Goal: Task Accomplishment & Management: Complete application form

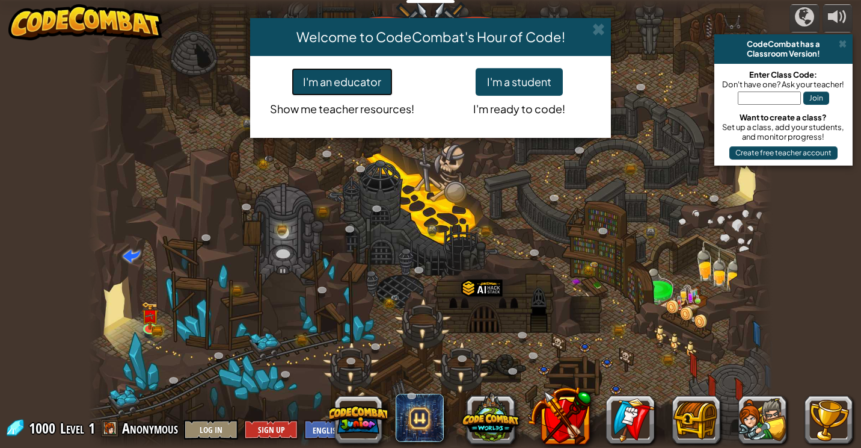
click at [324, 87] on button "I'm an educator" at bounding box center [342, 82] width 101 height 28
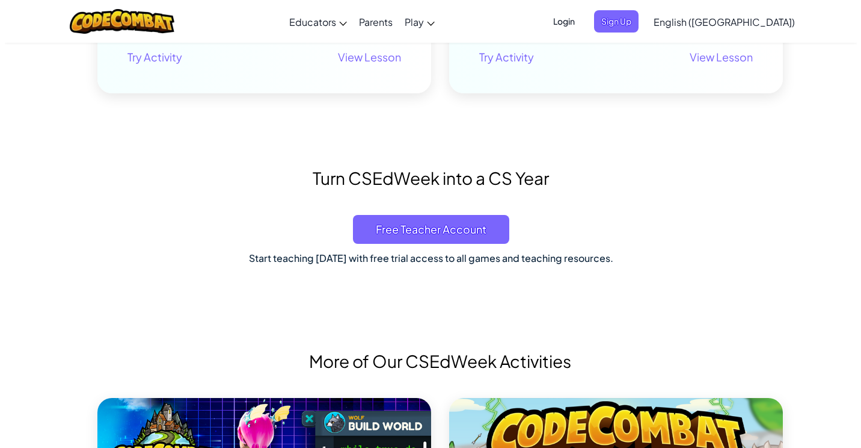
scroll to position [481, 0]
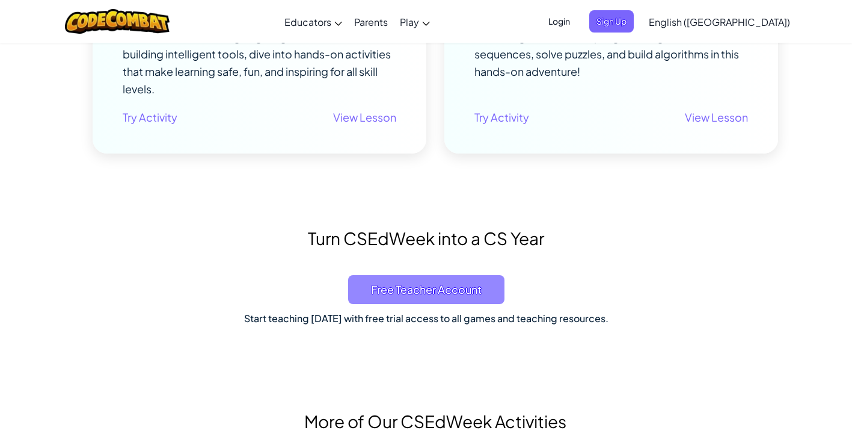
click at [434, 295] on span "Free Teacher Account" at bounding box center [426, 289] width 156 height 29
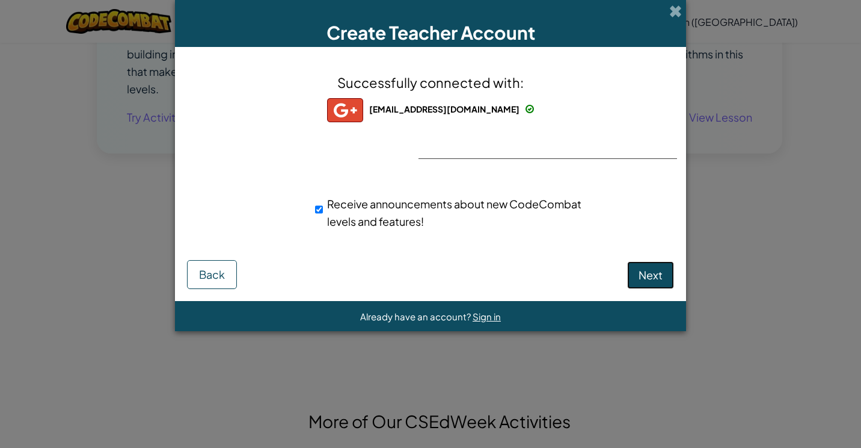
click at [649, 282] on button "Next" at bounding box center [650, 275] width 47 height 28
select select "Philippines"
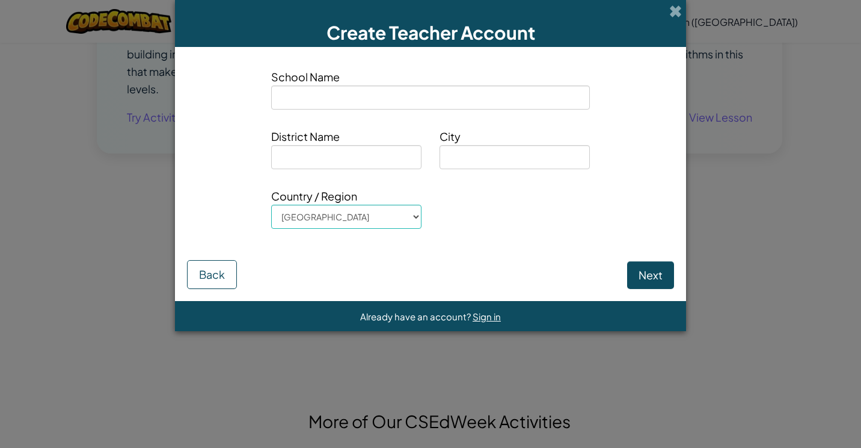
click at [351, 92] on input at bounding box center [430, 97] width 319 height 24
type input "KJ TLC OPC"
type input "TUPI"
click at [357, 159] on input at bounding box center [346, 157] width 150 height 24
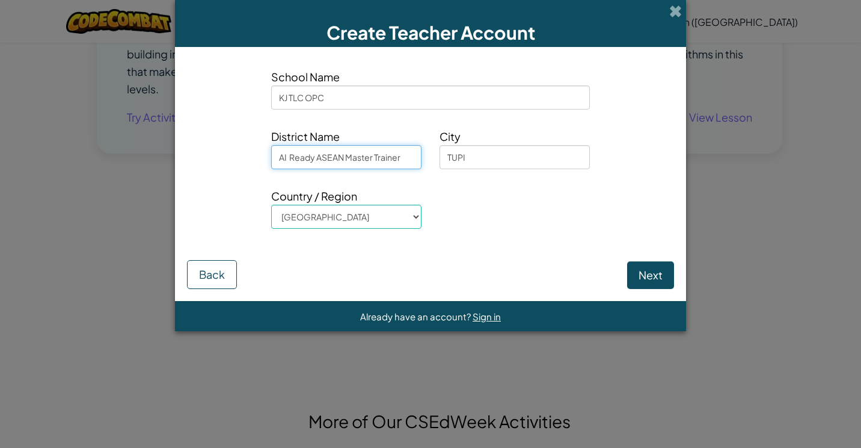
type input "AI Ready ASEAN Master Trainer"
click at [641, 266] on button "Next" at bounding box center [650, 275] width 47 height 28
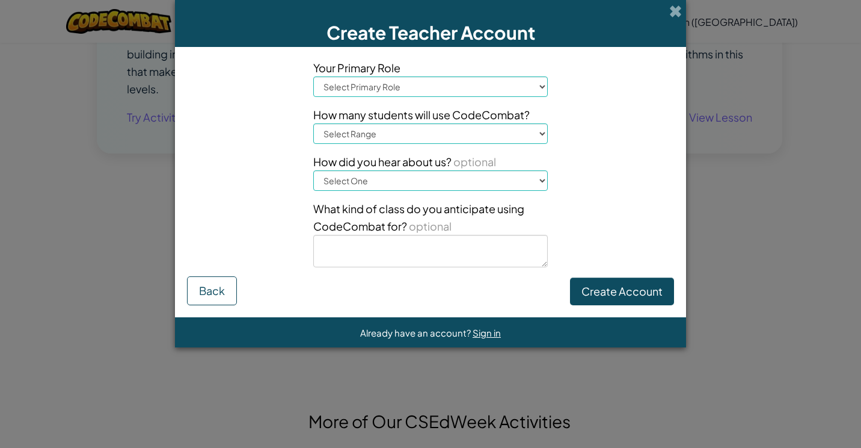
click at [446, 91] on select "Select Primary Role Principal Parent Technology coordinator Teacher Curriculum …" at bounding box center [430, 86] width 235 height 20
select select "Superintendent"
click at [313, 76] on select "Select Primary Role Principal Parent Technology coordinator Teacher Curriculum …" at bounding box center [430, 86] width 235 height 20
click at [416, 137] on select "Select Range 1-10 11-50 51-100 101-200 201-500 501-1000 1000+" at bounding box center [430, 133] width 235 height 20
select select "1000+"
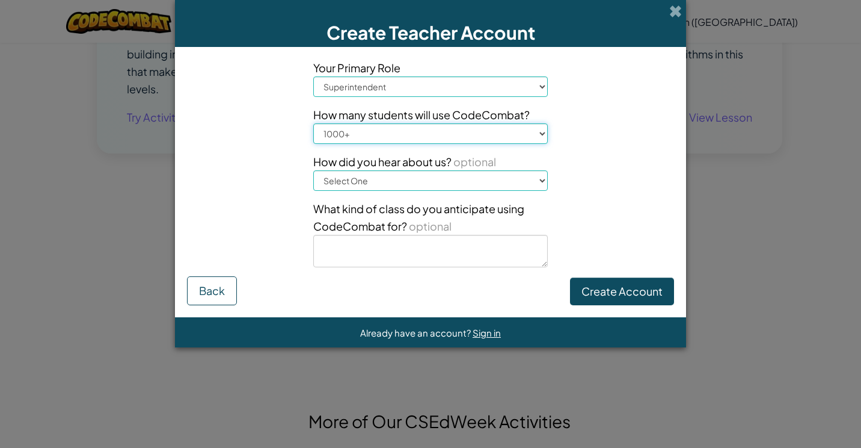
click at [313, 123] on select "Select Range 1-10 11-50 51-100 101-200 201-500 501-1000 1000+" at bounding box center [430, 133] width 235 height 20
click at [400, 178] on select "Select One Conference (e.g. ISTE) Code.org/Hour of Code A teacher An administra…" at bounding box center [430, 180] width 235 height 20
select select "Professional trainings/workshops"
click at [313, 170] on select "Select One Conference (e.g. ISTE) Code.org/Hour of Code A teacher An administra…" at bounding box center [430, 180] width 235 height 20
click at [500, 253] on textarea at bounding box center [430, 251] width 235 height 32
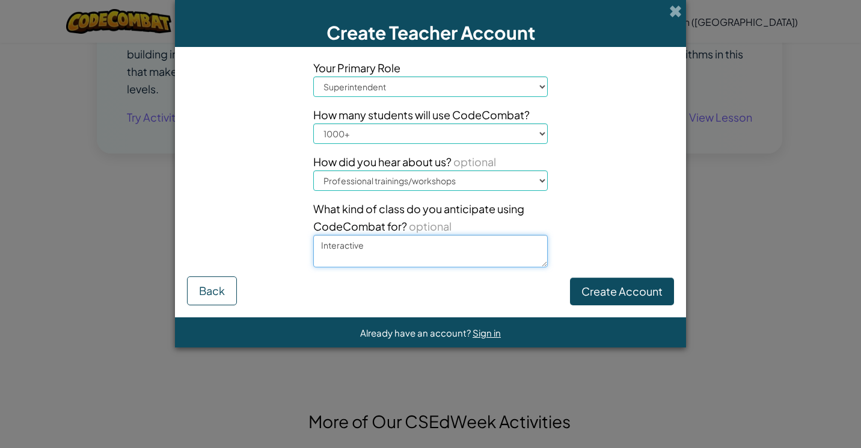
type textarea "Interactive"
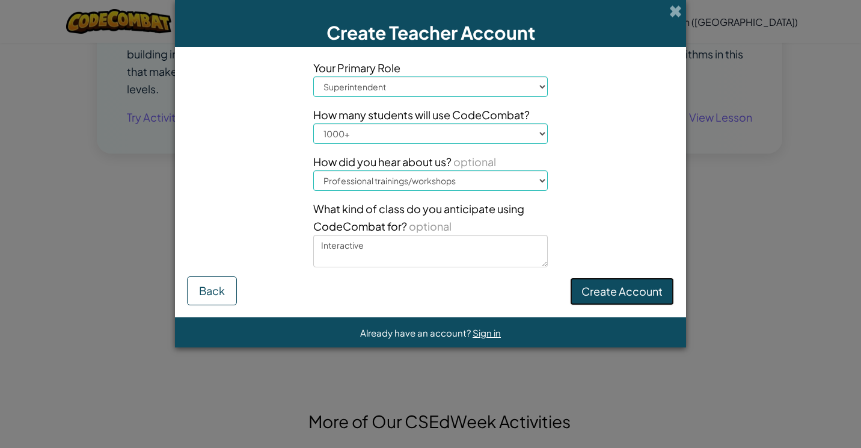
click at [618, 289] on button "Create Account" at bounding box center [622, 291] width 104 height 28
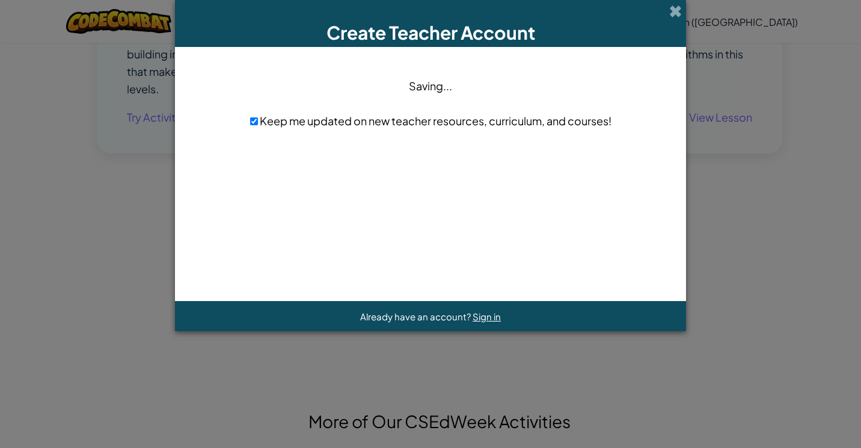
scroll to position [0, 0]
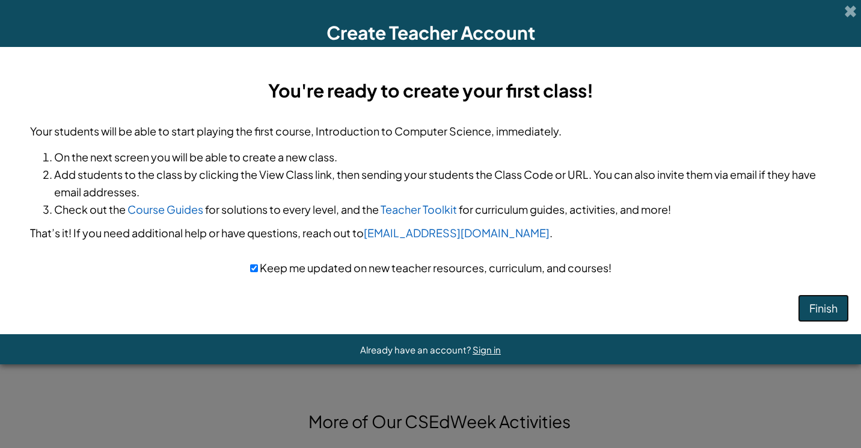
click at [828, 313] on button "Finish" at bounding box center [823, 308] width 51 height 28
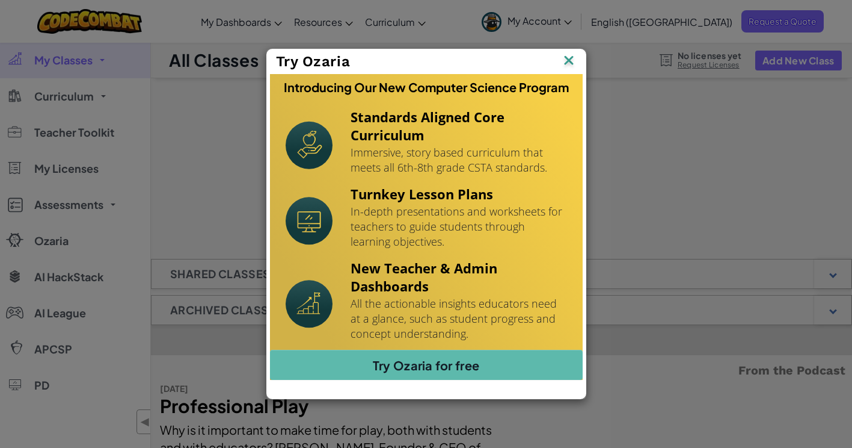
click at [564, 64] on img at bounding box center [569, 61] width 16 height 18
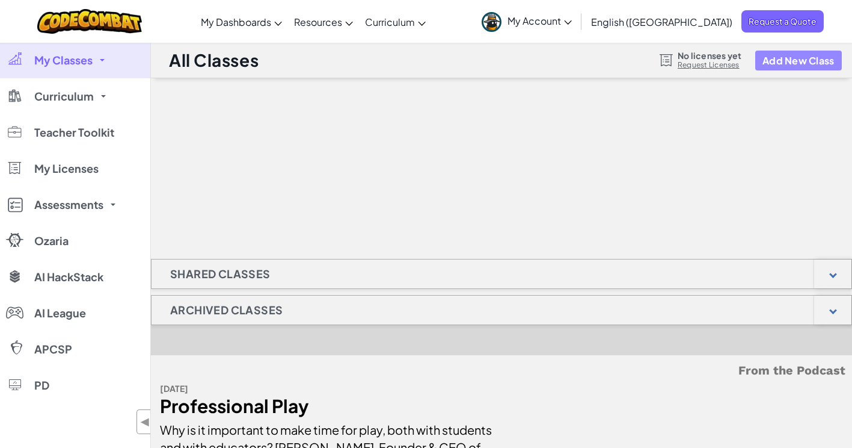
click at [780, 58] on button "Add New Class" at bounding box center [799, 61] width 87 height 20
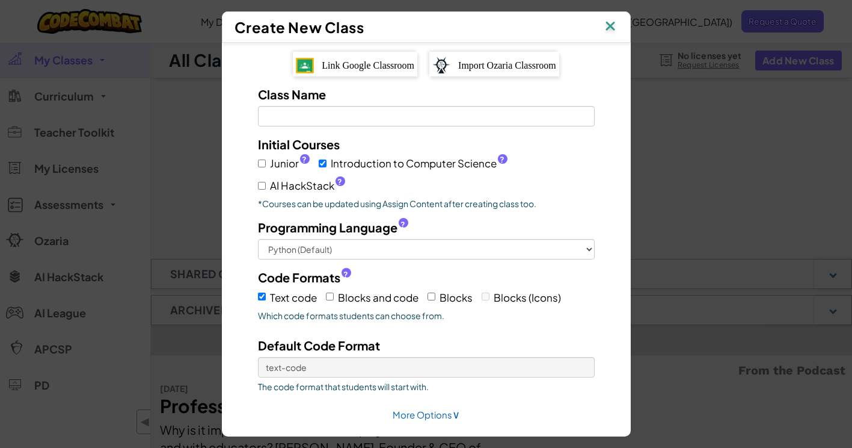
scroll to position [40, 0]
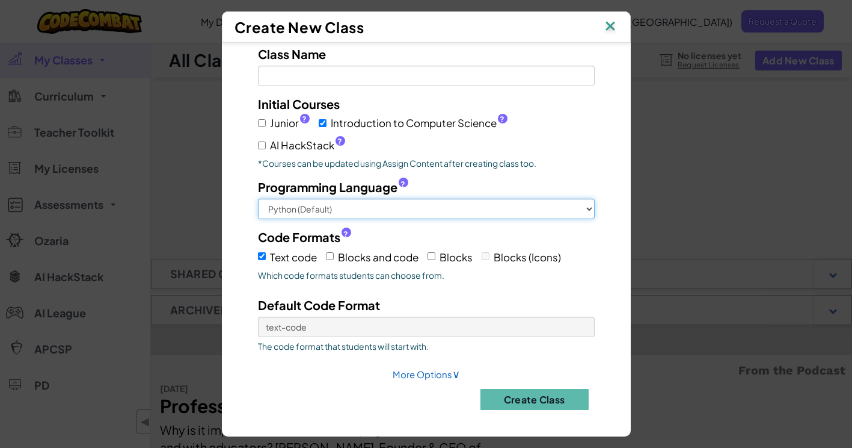
click at [323, 202] on select "Python (Default) JavaScript C++ Java (Experimental)" at bounding box center [426, 209] width 337 height 20
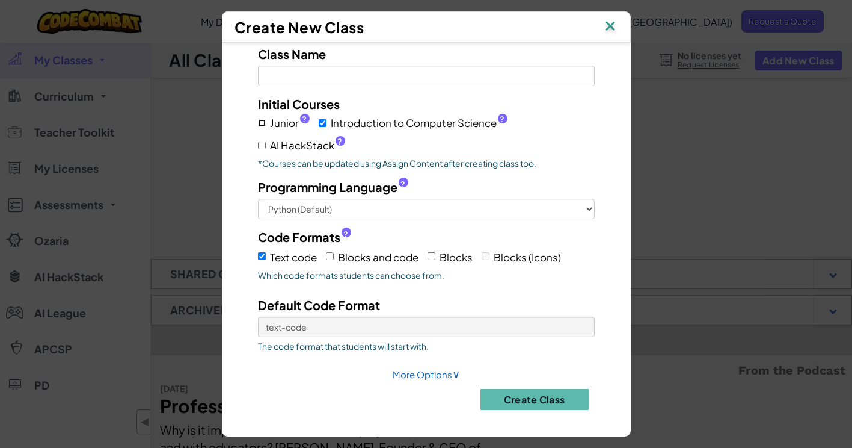
click at [260, 122] on input "Junior ?" at bounding box center [262, 123] width 8 height 8
checkbox input "true"
click at [264, 144] on label "AI HackStack ?" at bounding box center [301, 145] width 87 height 17
click at [264, 144] on input "AI HackStack ?" at bounding box center [262, 145] width 8 height 8
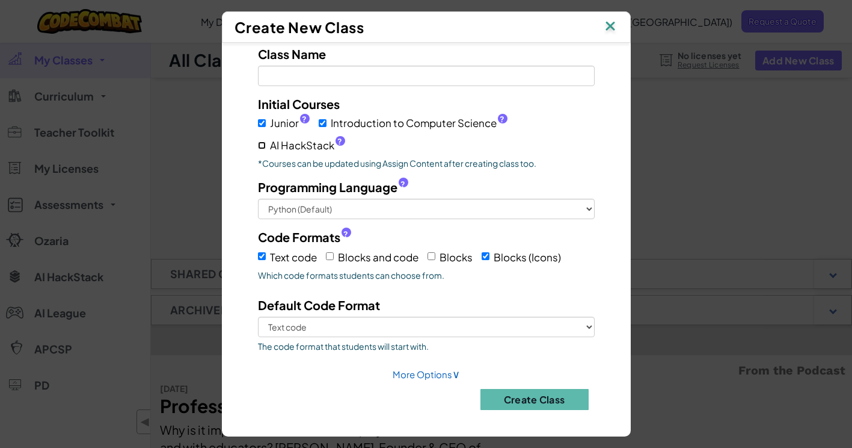
checkbox input "true"
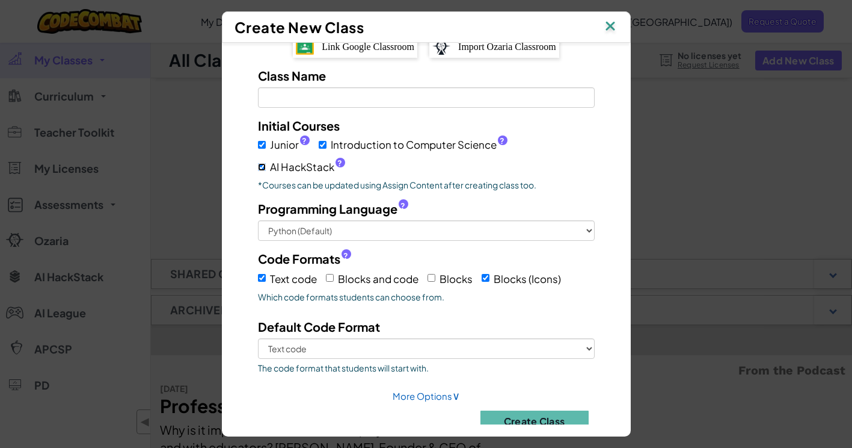
scroll to position [0, 0]
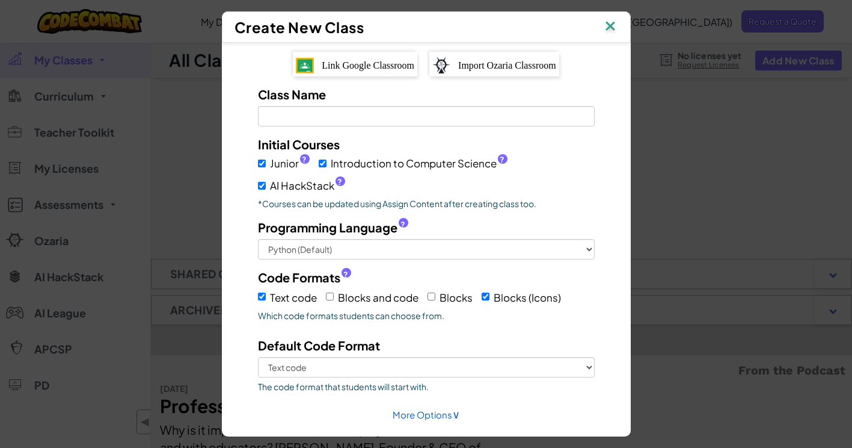
click at [359, 66] on span "Link Google Classroom" at bounding box center [368, 65] width 93 height 10
click at [370, 68] on span "Link Google Classroom" at bounding box center [368, 65] width 93 height 10
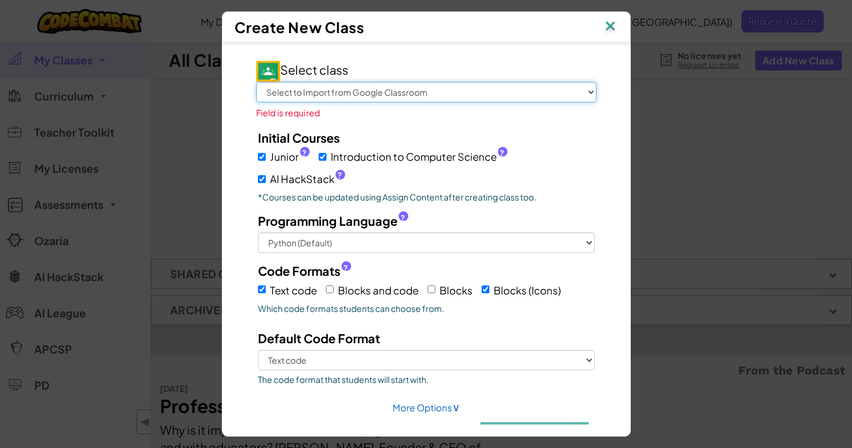
click at [378, 94] on select "Select to Import from Google Classroom AI Ready ASEAN Masterclass DICT SARGEN 2…" at bounding box center [426, 92] width 341 height 20
select select "802175752269"
click at [256, 82] on select "Select to Import from Google Classroom AI Ready ASEAN Masterclass DICT SARGEN 2…" at bounding box center [426, 92] width 341 height 20
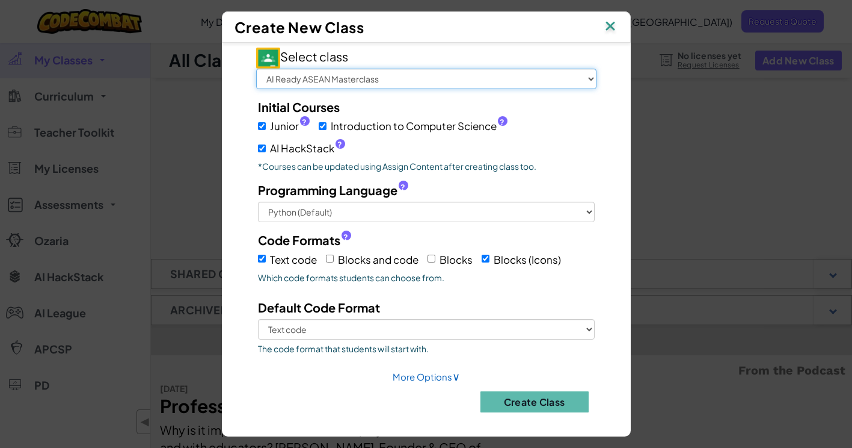
scroll to position [16, 0]
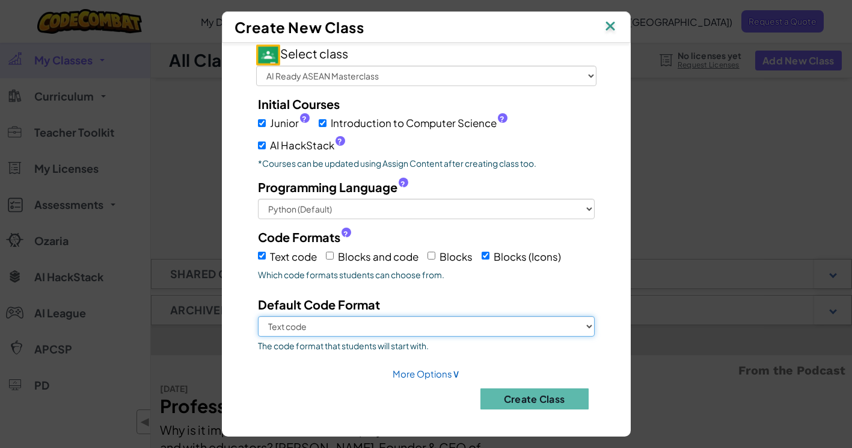
click at [473, 319] on select "Text code Blocks (Icons)" at bounding box center [426, 326] width 337 height 20
click at [478, 325] on select "Text code Blocks (Icons)" at bounding box center [426, 326] width 337 height 20
click at [258, 316] on select "Text code Blocks (Icons)" at bounding box center [426, 326] width 337 height 20
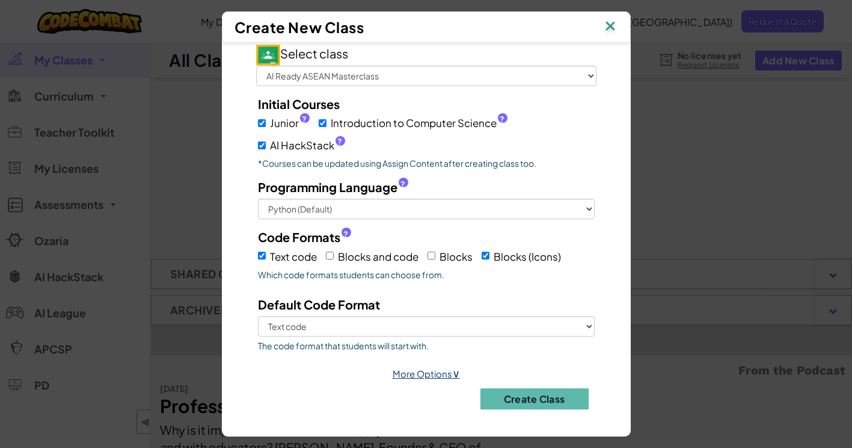
click at [455, 368] on span "∨" at bounding box center [456, 373] width 8 height 14
select select
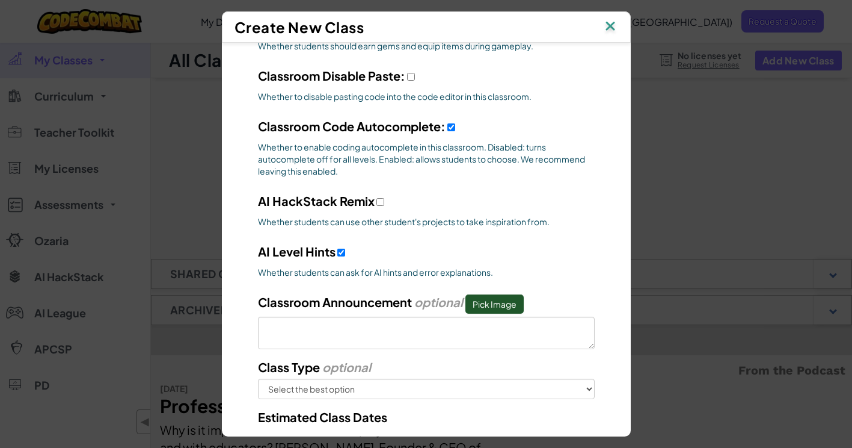
scroll to position [377, 0]
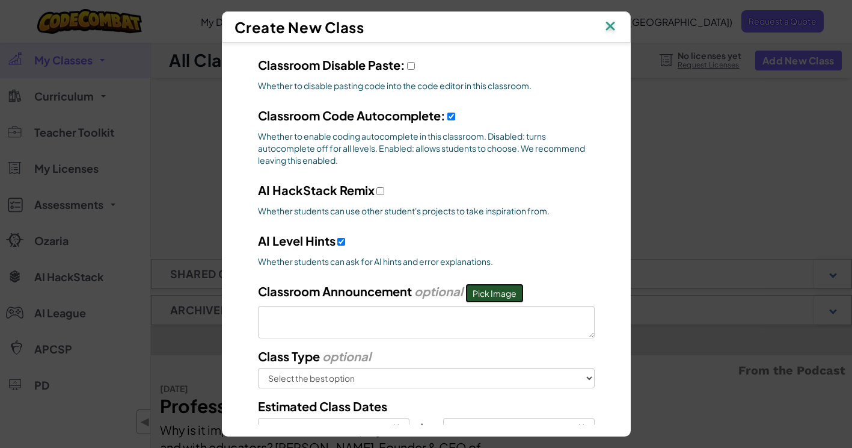
click at [487, 295] on button "Pick Image" at bounding box center [495, 292] width 58 height 19
click at [494, 294] on button "Pick Image" at bounding box center [495, 292] width 58 height 19
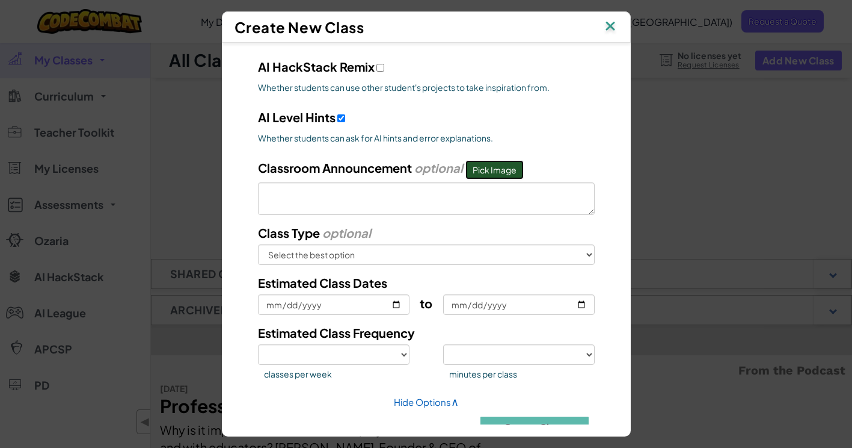
scroll to position [528, 0]
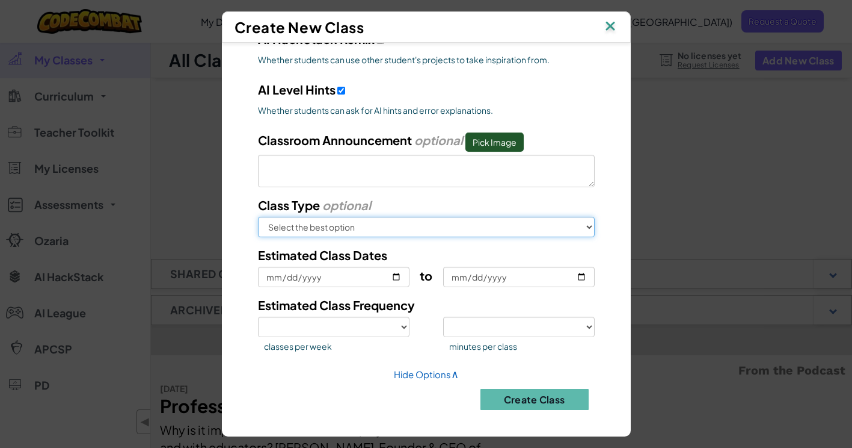
click at [466, 223] on select "Select the best option In School After School Online Camp Homeschool Other" at bounding box center [426, 227] width 337 height 20
select select "online"
click at [258, 217] on select "Select the best option In School After School Online Camp Homeschool Other" at bounding box center [426, 227] width 337 height 20
select select
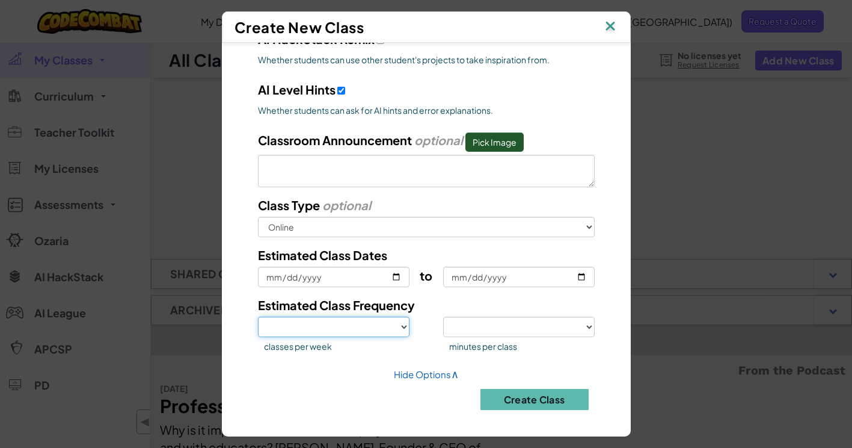
click at [360, 331] on select "1 2 3 4 5" at bounding box center [334, 326] width 152 height 20
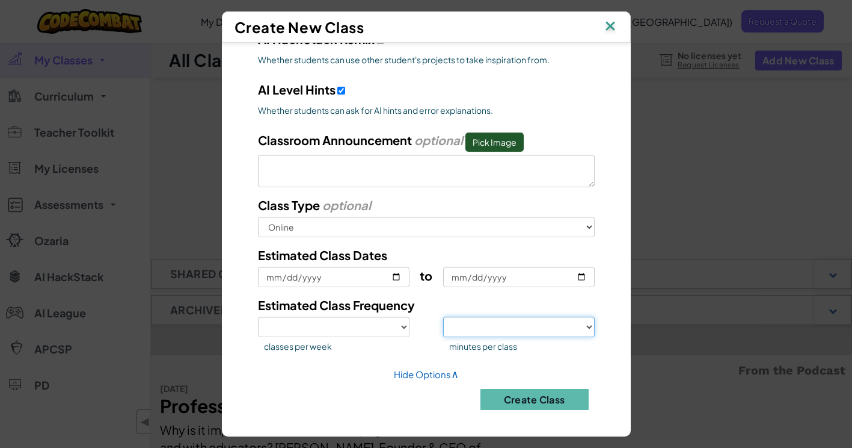
drag, startPoint x: 478, startPoint y: 327, endPoint x: 473, endPoint y: 322, distance: 6.8
click at [478, 327] on select "<30 30 50 75 >75" at bounding box center [519, 326] width 152 height 20
select select "<30"
click at [443, 316] on select "<30 30 50 75 >75" at bounding box center [519, 326] width 152 height 20
select select
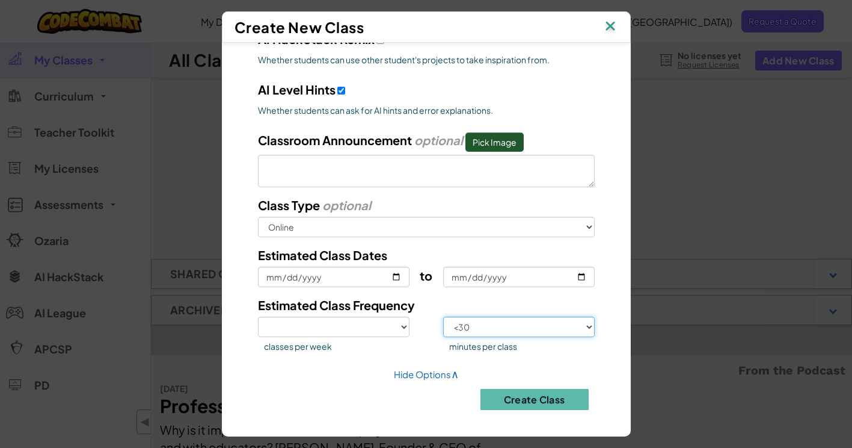
click at [495, 326] on select "<30 30 50 75 >75" at bounding box center [519, 326] width 152 height 20
click at [495, 327] on select "<30 30 50 75 >75" at bounding box center [519, 326] width 152 height 20
select select "50"
click at [443, 316] on select "<30 30 50 75 >75" at bounding box center [519, 326] width 152 height 20
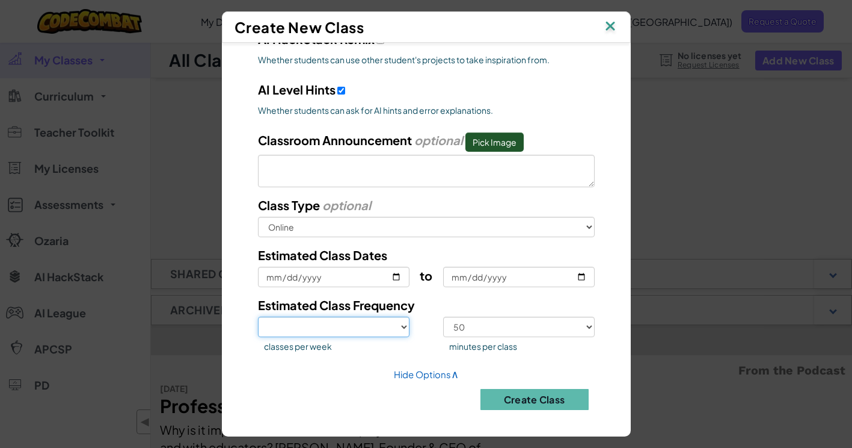
click at [344, 331] on select "1 2 3 4 5" at bounding box center [334, 326] width 152 height 20
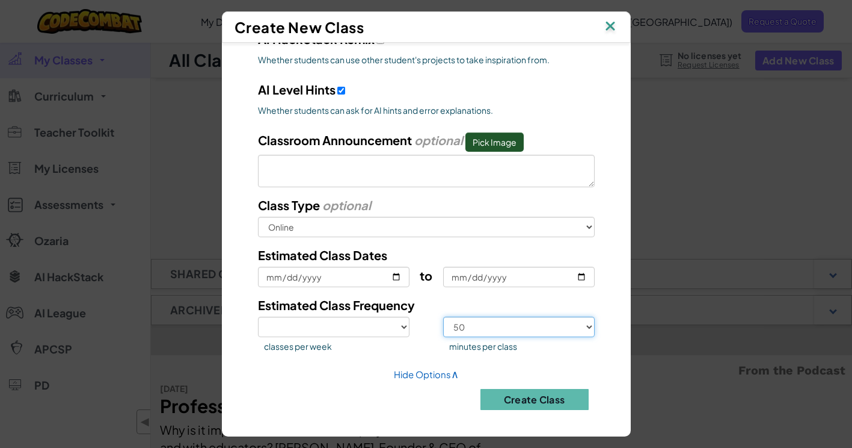
click at [463, 324] on select "<30 30 50 75 >75" at bounding box center [519, 326] width 152 height 20
click at [443, 316] on select "<30 30 50 75 >75" at bounding box center [519, 326] width 152 height 20
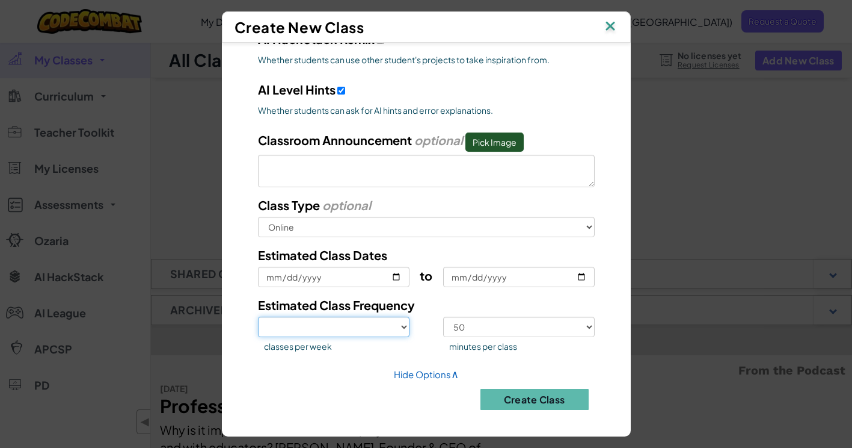
click at [357, 320] on select "1 2 3 4 5" at bounding box center [334, 326] width 152 height 20
select select "5"
click at [258, 316] on select "1 2 3 4 5" at bounding box center [334, 326] width 152 height 20
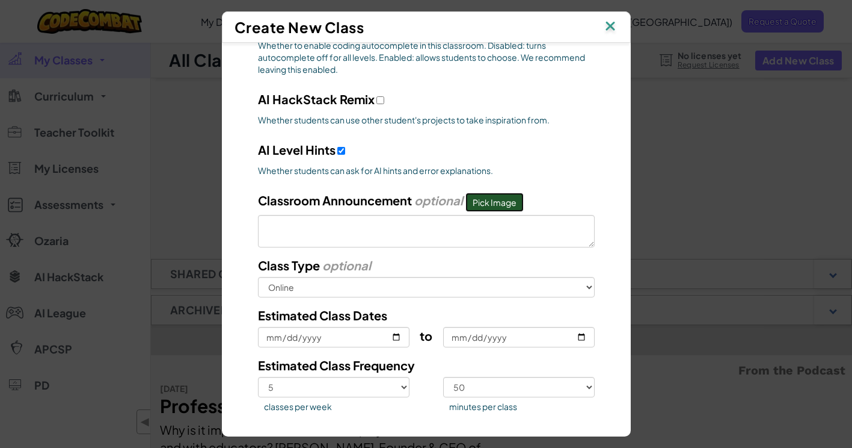
click at [481, 202] on button "Pick Image" at bounding box center [495, 202] width 58 height 19
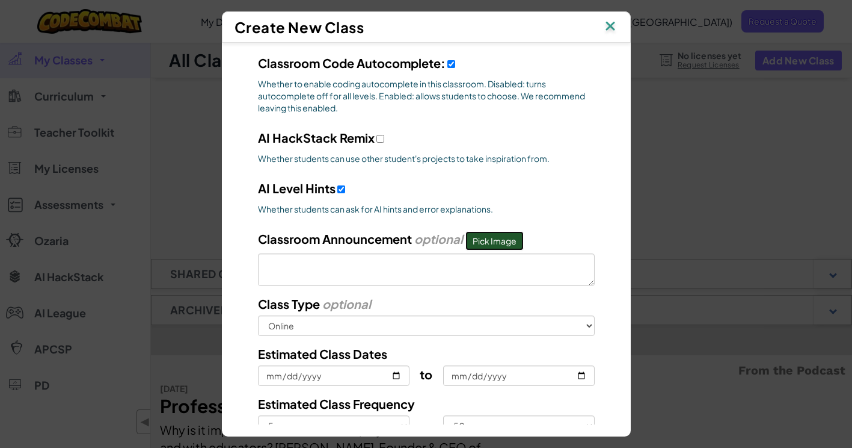
scroll to position [408, 0]
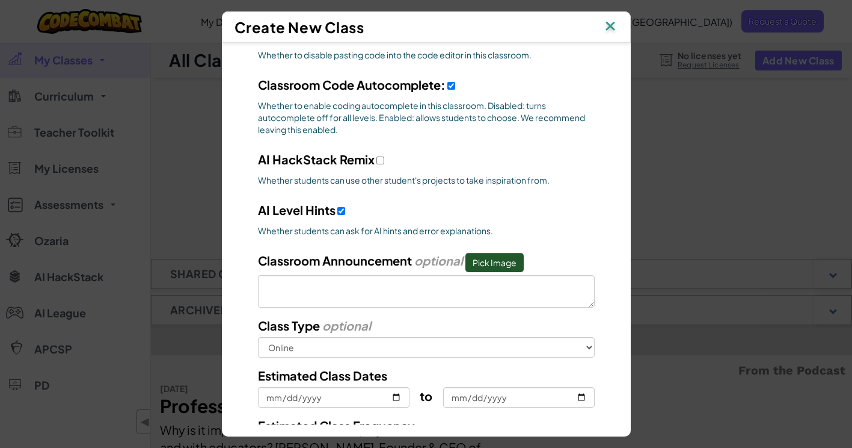
click at [370, 158] on div "AI HackStack Remix Whether students can use other student's projects to take in…" at bounding box center [426, 171] width 355 height 42
click at [370, 162] on div "AI HackStack Remix Whether students can use other student's projects to take in…" at bounding box center [426, 171] width 355 height 42
click at [377, 159] on input "AI HackStack Remix" at bounding box center [381, 160] width 8 height 8
checkbox input "true"
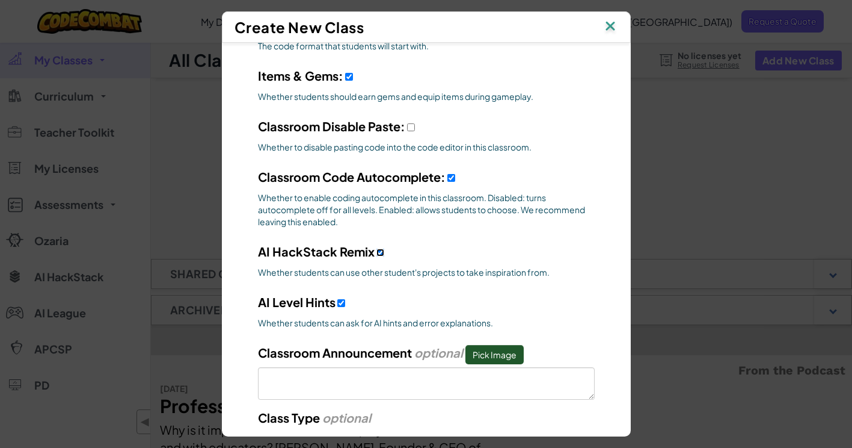
scroll to position [288, 0]
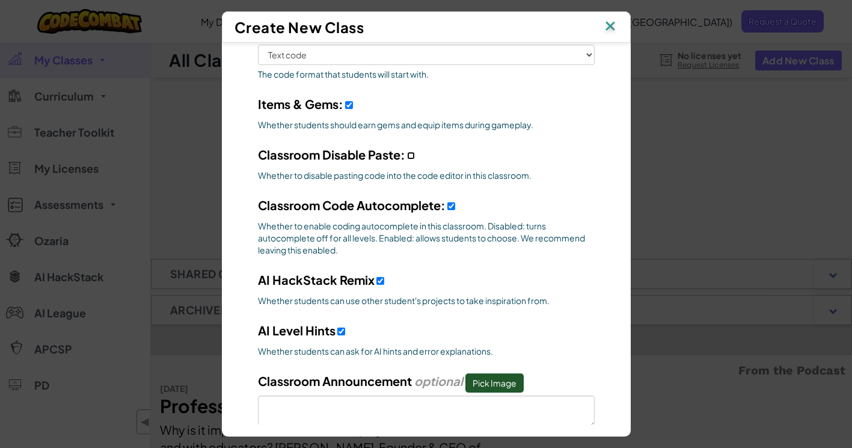
click at [407, 154] on input "Classroom Disable Paste:" at bounding box center [411, 156] width 8 height 8
checkbox input "true"
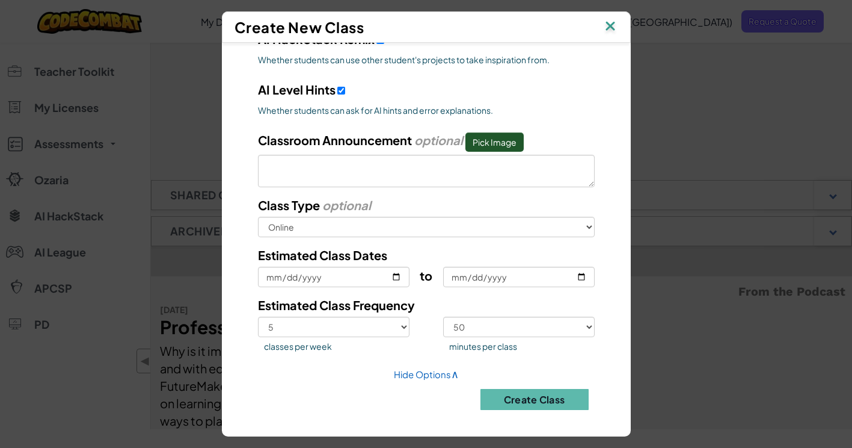
scroll to position [180, 0]
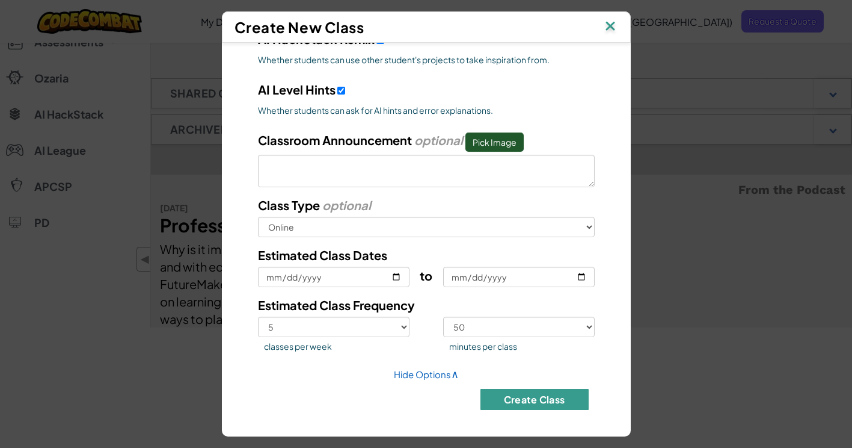
drag, startPoint x: 530, startPoint y: 396, endPoint x: 532, endPoint y: 390, distance: 6.3
click at [531, 396] on button "Create Class" at bounding box center [535, 399] width 108 height 21
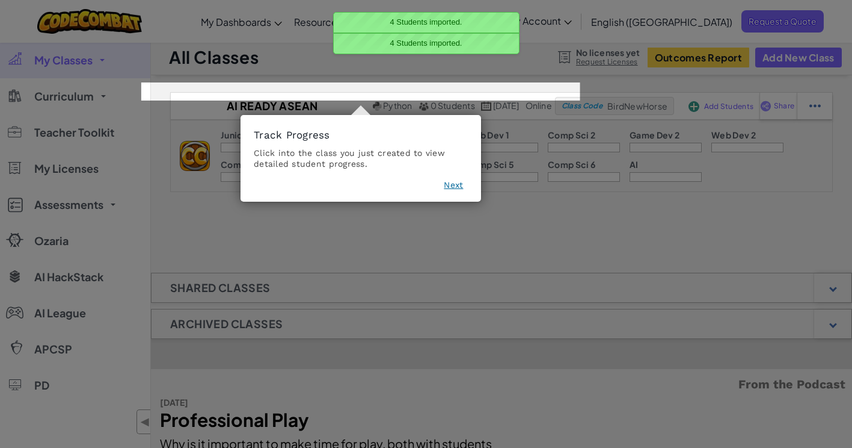
scroll to position [0, 0]
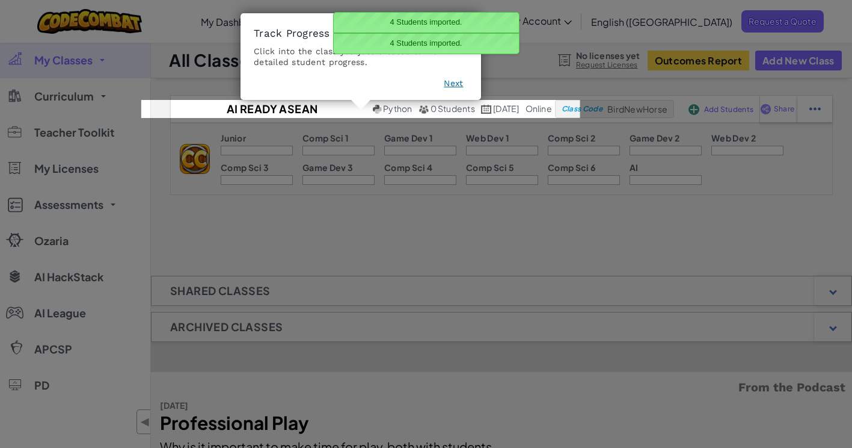
click at [566, 253] on icon at bounding box center [430, 224] width 861 height 448
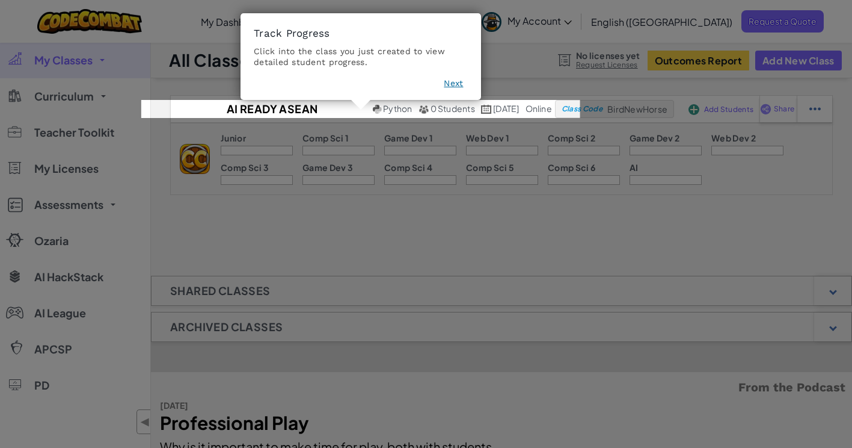
click at [454, 81] on button "Next" at bounding box center [453, 83] width 19 height 12
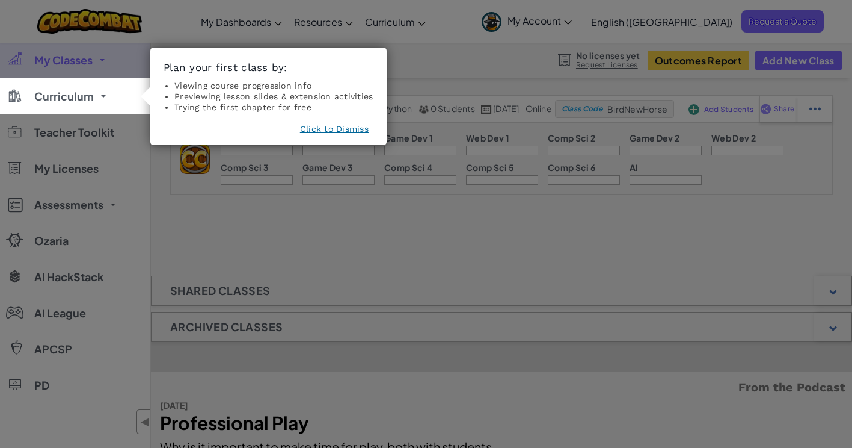
click at [342, 131] on button "Click to Dismiss" at bounding box center [334, 129] width 69 height 12
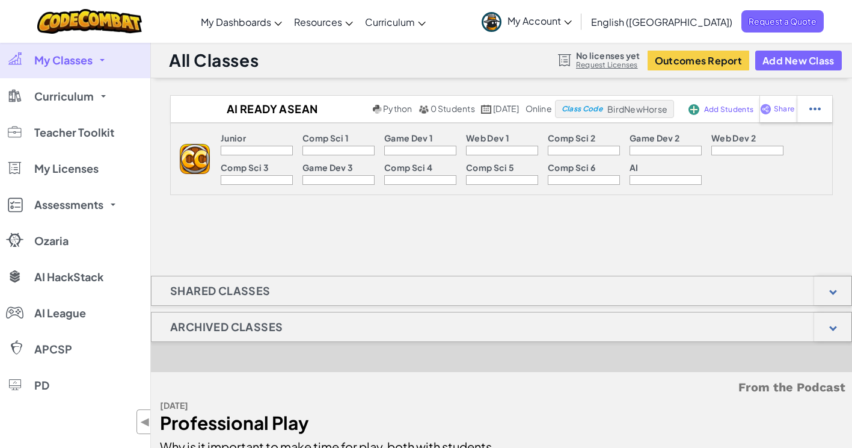
click at [451, 240] on div "AI Ready ASEAN Masterclass Python 0 Students September 17th, 2025 online Class …" at bounding box center [501, 310] width 701 height 430
click at [425, 235] on div "AI Ready ASEAN Masterclass Python 0 Students September 17th, 2025 online Class …" at bounding box center [501, 310] width 701 height 430
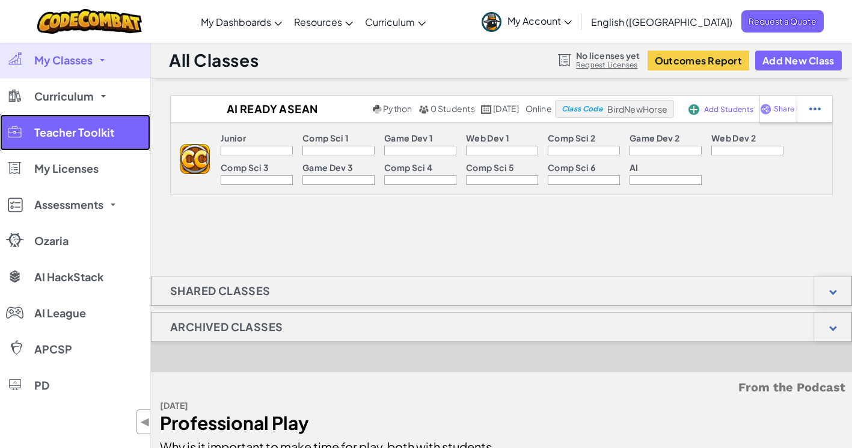
click at [79, 131] on span "Teacher Toolkit" at bounding box center [74, 132] width 80 height 11
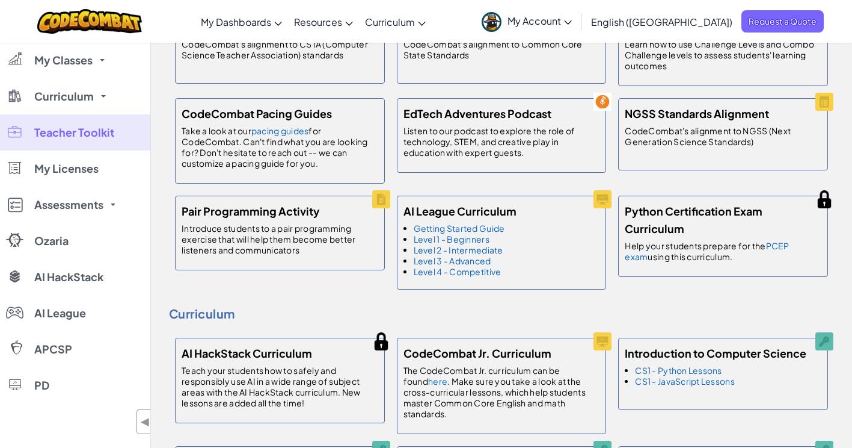
scroll to position [541, 0]
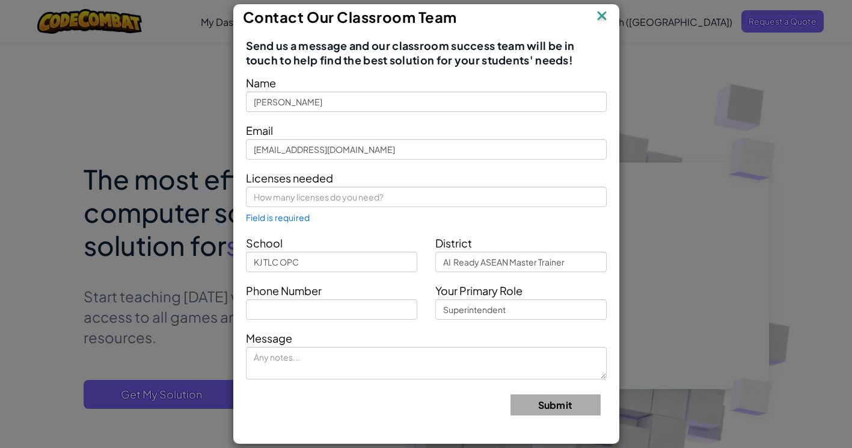
click at [600, 16] on img at bounding box center [602, 17] width 16 height 18
